Goal: Use online tool/utility: Utilize a website feature to perform a specific function

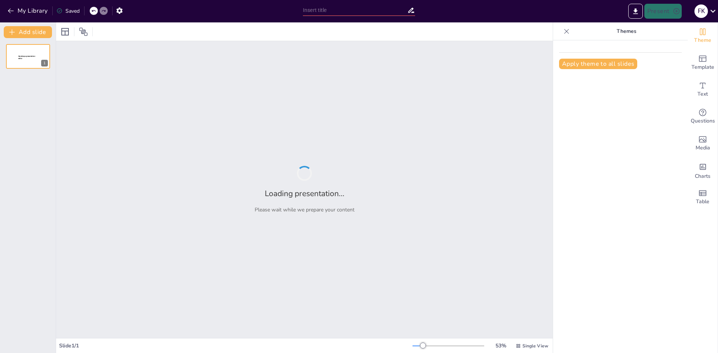
type input "Imported Presentacion Digital_Panoramica.pptx"
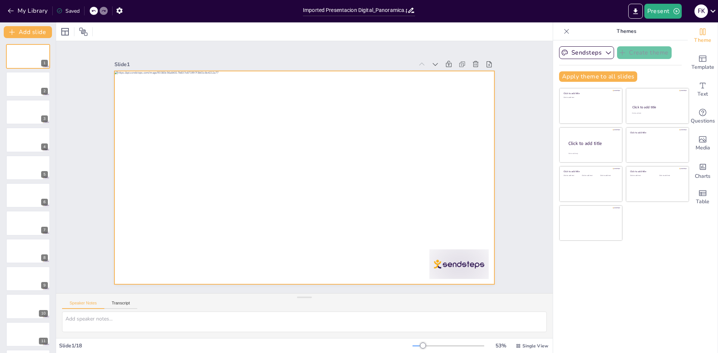
click at [227, 138] on div at bounding box center [303, 178] width 400 height 252
click at [715, 11] on icon at bounding box center [713, 11] width 10 height 10
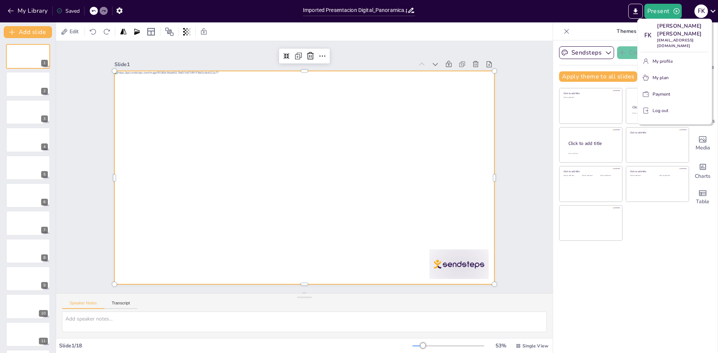
drag, startPoint x: 717, startPoint y: 1, endPoint x: 610, endPoint y: 306, distance: 322.6
click at [610, 308] on div at bounding box center [359, 176] width 718 height 353
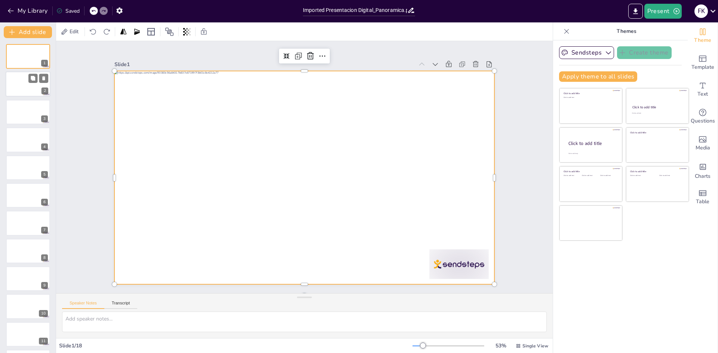
click at [24, 82] on div at bounding box center [28, 84] width 45 height 25
click at [27, 95] on div at bounding box center [28, 84] width 45 height 25
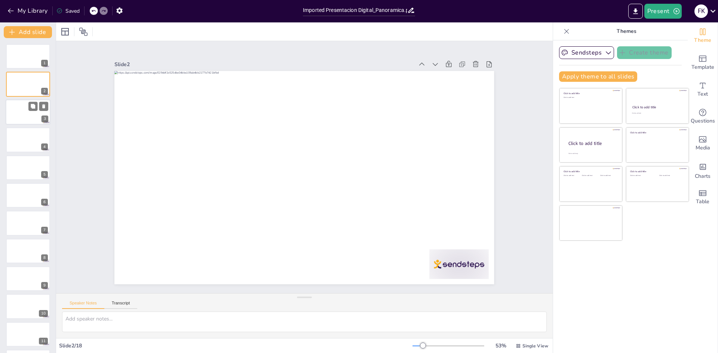
click at [21, 117] on div at bounding box center [28, 111] width 45 height 25
click at [27, 56] on div at bounding box center [28, 56] width 45 height 25
click at [605, 52] on icon "button" at bounding box center [608, 52] width 7 height 7
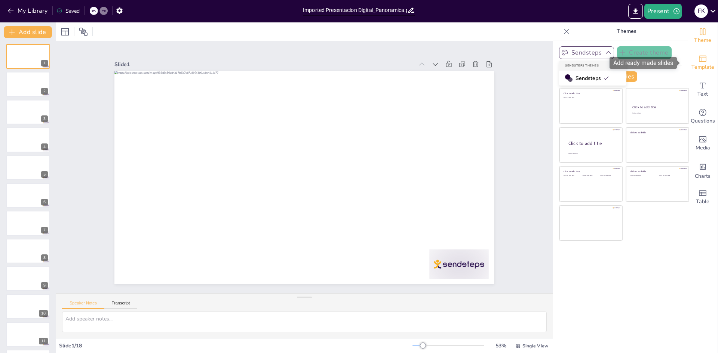
click at [702, 64] on span "Template" at bounding box center [703, 67] width 23 height 8
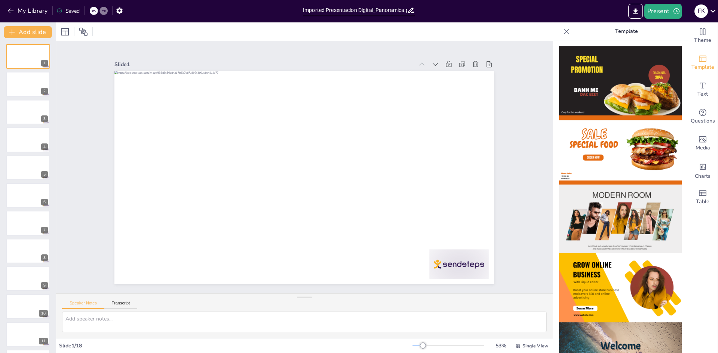
click at [596, 278] on img at bounding box center [620, 288] width 123 height 69
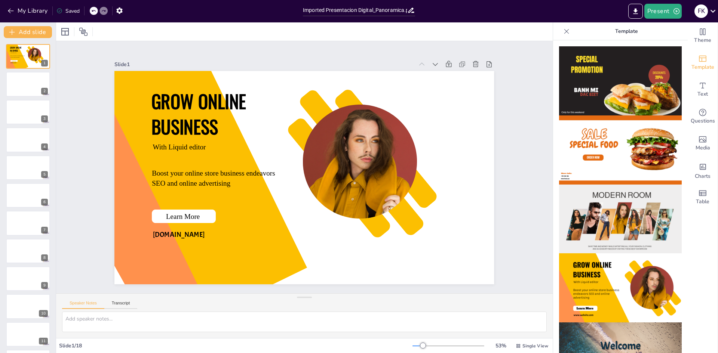
click at [618, 226] on img at bounding box center [620, 219] width 123 height 69
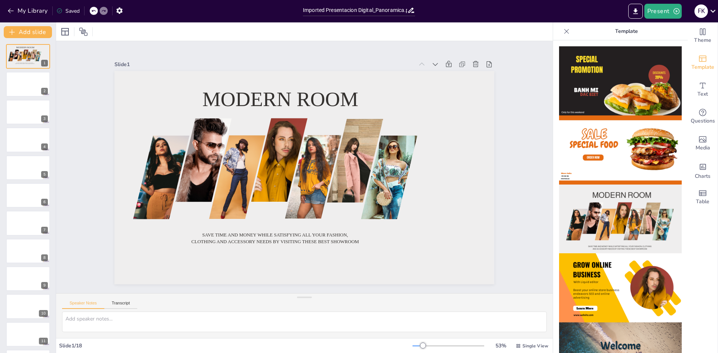
click at [641, 167] on img at bounding box center [620, 150] width 123 height 69
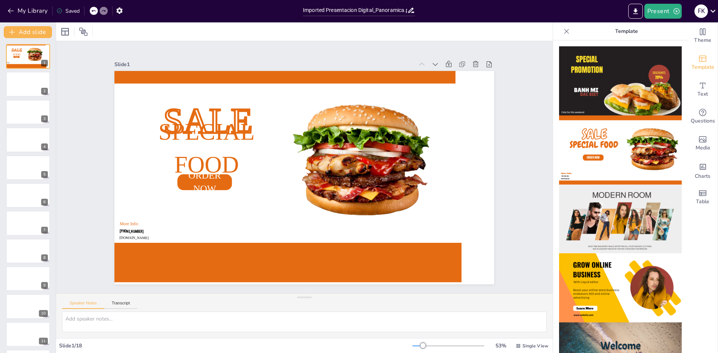
click at [653, 94] on img at bounding box center [620, 80] width 123 height 69
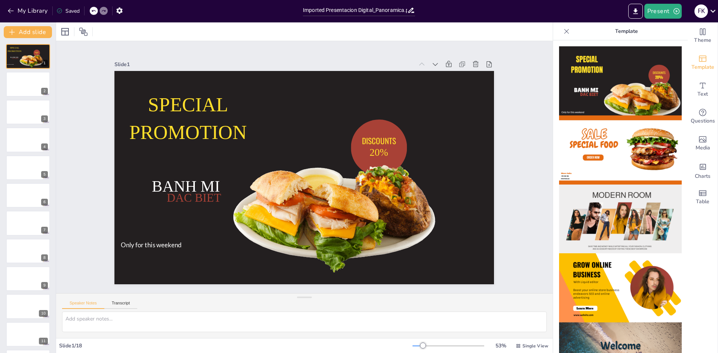
click at [93, 12] on icon at bounding box center [93, 11] width 4 height 4
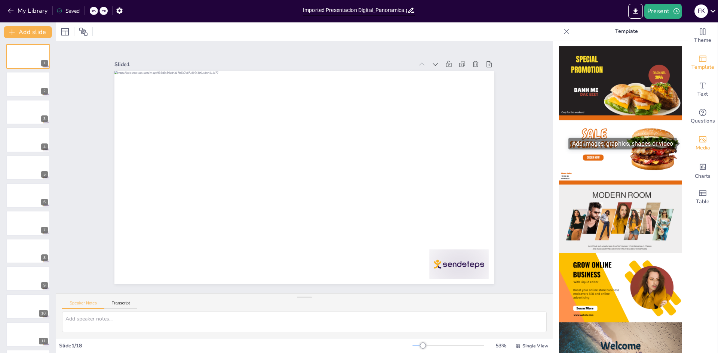
click at [699, 139] on icon "Add images, graphics, shapes or video" at bounding box center [702, 139] width 9 height 9
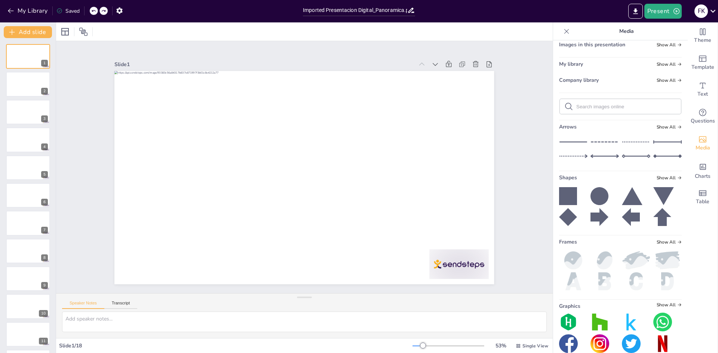
scroll to position [37, 0]
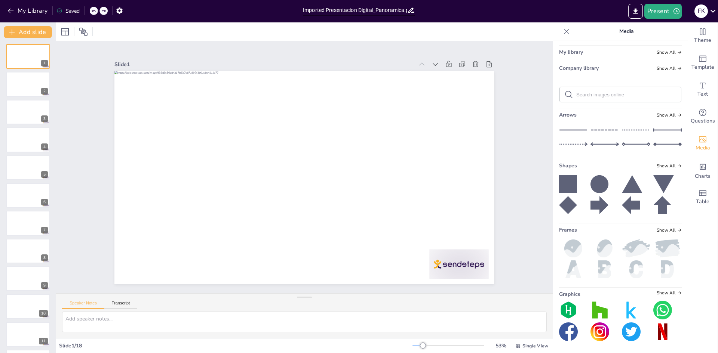
click at [628, 251] on img at bounding box center [636, 249] width 28 height 18
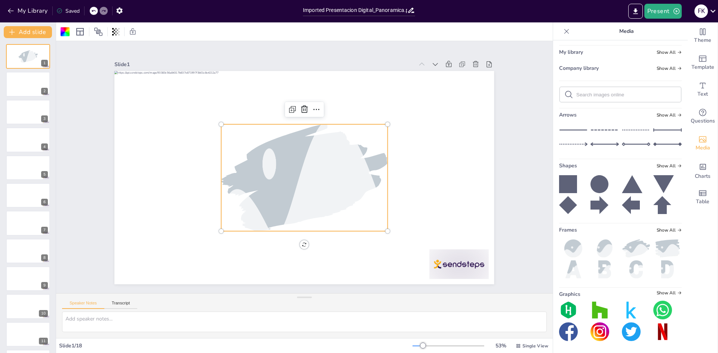
click at [97, 12] on div at bounding box center [94, 11] width 8 height 8
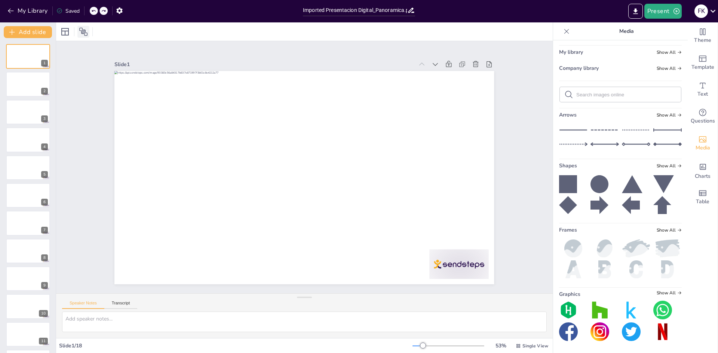
click at [87, 30] on icon at bounding box center [83, 31] width 9 height 9
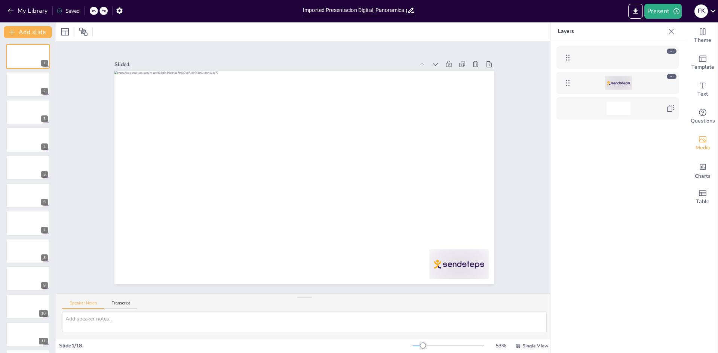
click at [603, 53] on div at bounding box center [618, 57] width 86 height 13
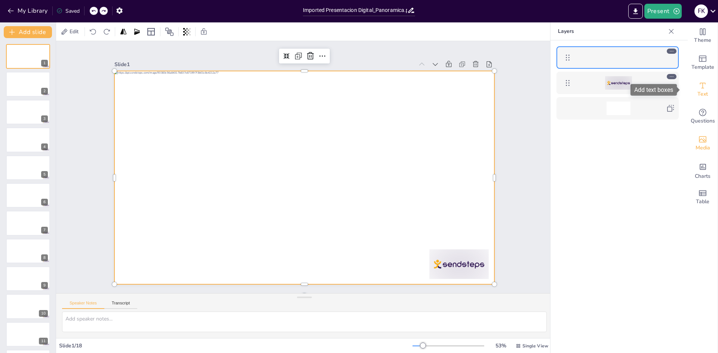
click at [698, 92] on span "Text" at bounding box center [703, 94] width 10 height 8
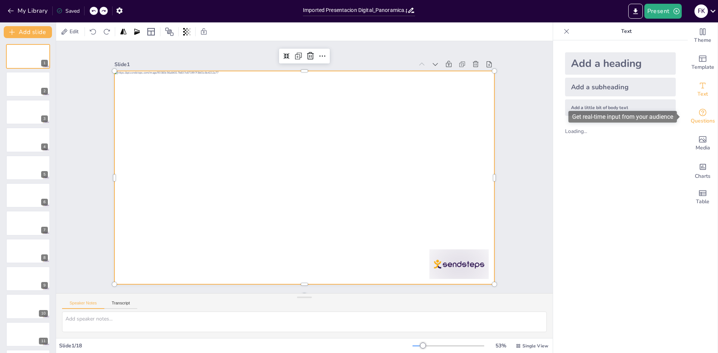
click at [700, 112] on icon "Get real-time input from your audience" at bounding box center [702, 112] width 9 height 9
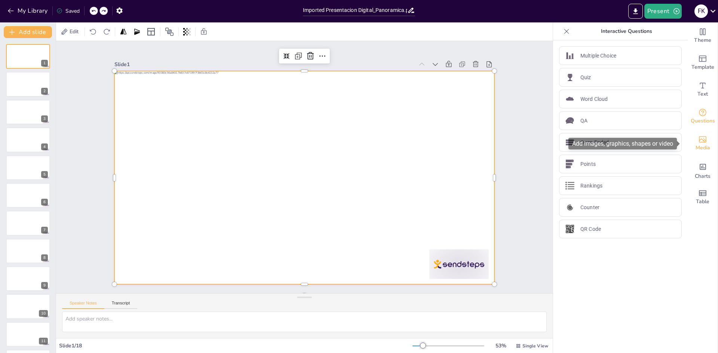
click at [699, 138] on icon "Add images, graphics, shapes or video" at bounding box center [702, 140] width 7 height 6
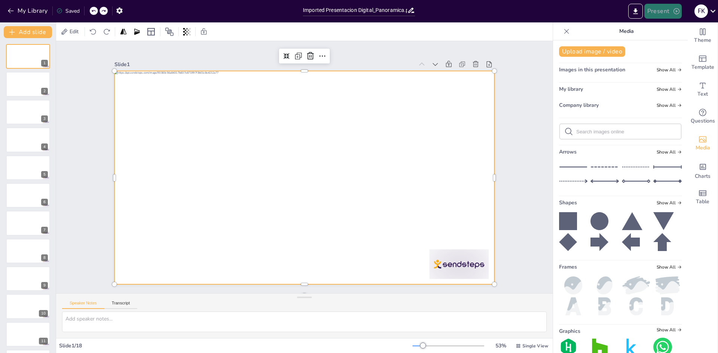
click at [675, 13] on icon "button" at bounding box center [676, 10] width 7 height 7
click at [21, 69] on div at bounding box center [359, 176] width 718 height 353
click at [23, 82] on div at bounding box center [28, 84] width 44 height 25
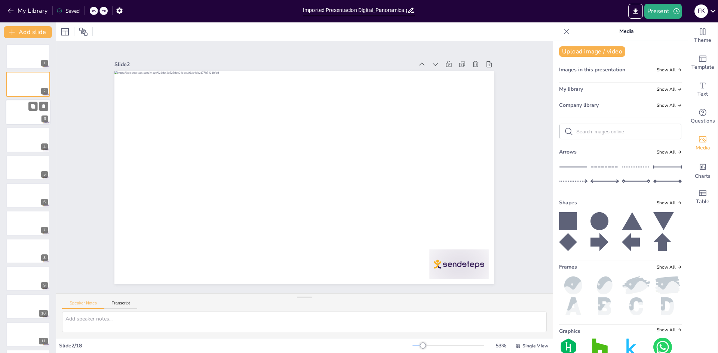
click at [25, 118] on div at bounding box center [28, 111] width 45 height 25
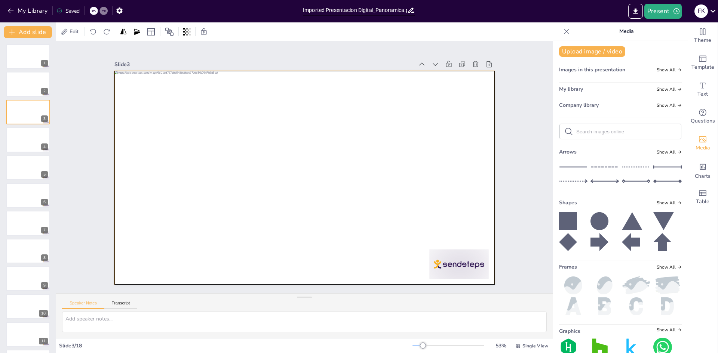
click at [167, 196] on div at bounding box center [304, 178] width 380 height 214
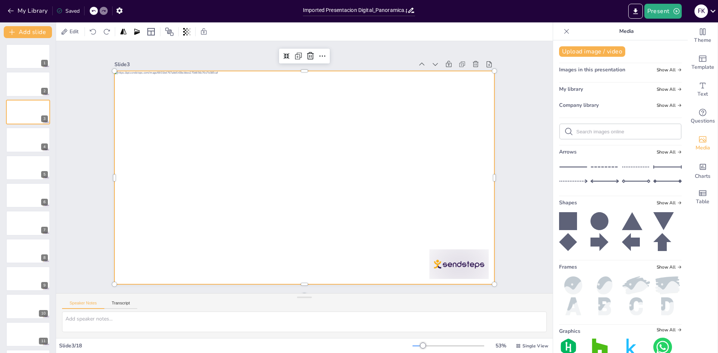
click at [175, 158] on div at bounding box center [303, 178] width 400 height 252
click at [164, 176] on div at bounding box center [301, 177] width 427 height 321
click at [343, 149] on div at bounding box center [301, 177] width 427 height 320
click at [162, 137] on div at bounding box center [304, 178] width 380 height 214
click at [591, 216] on icon at bounding box center [600, 221] width 18 height 18
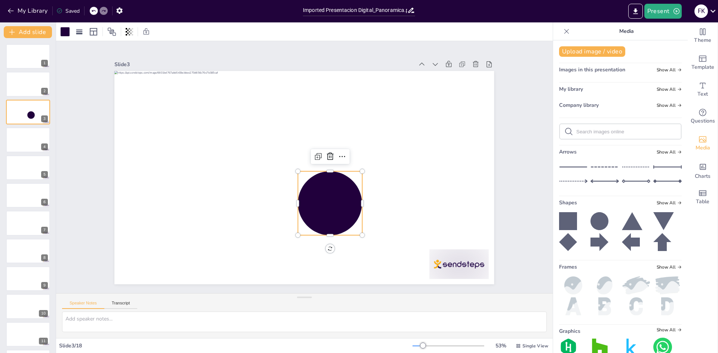
click at [91, 12] on div at bounding box center [94, 11] width 8 height 8
